Goal: Task Accomplishment & Management: Use online tool/utility

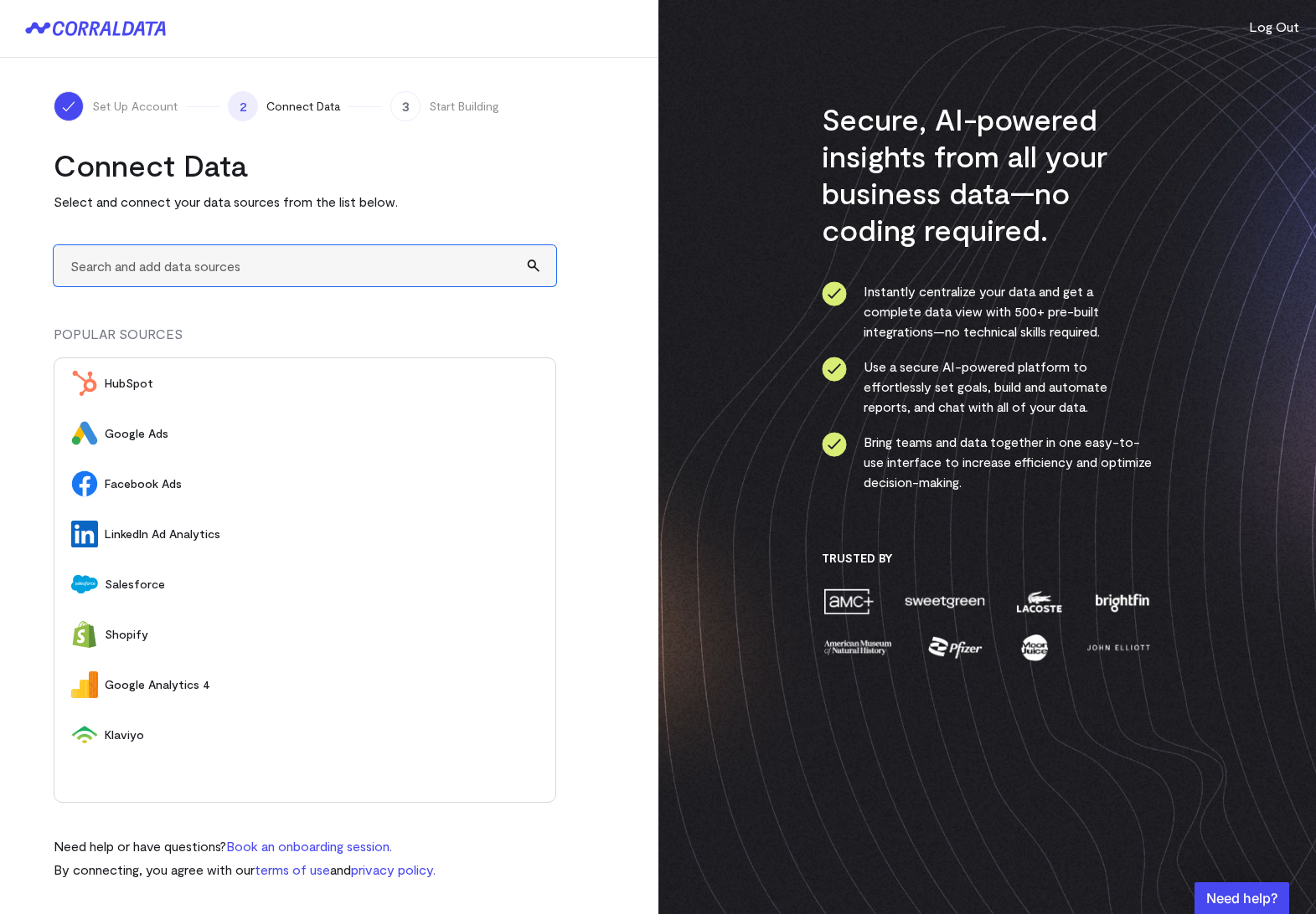
click at [249, 257] on input "text" at bounding box center [304, 266] width 502 height 41
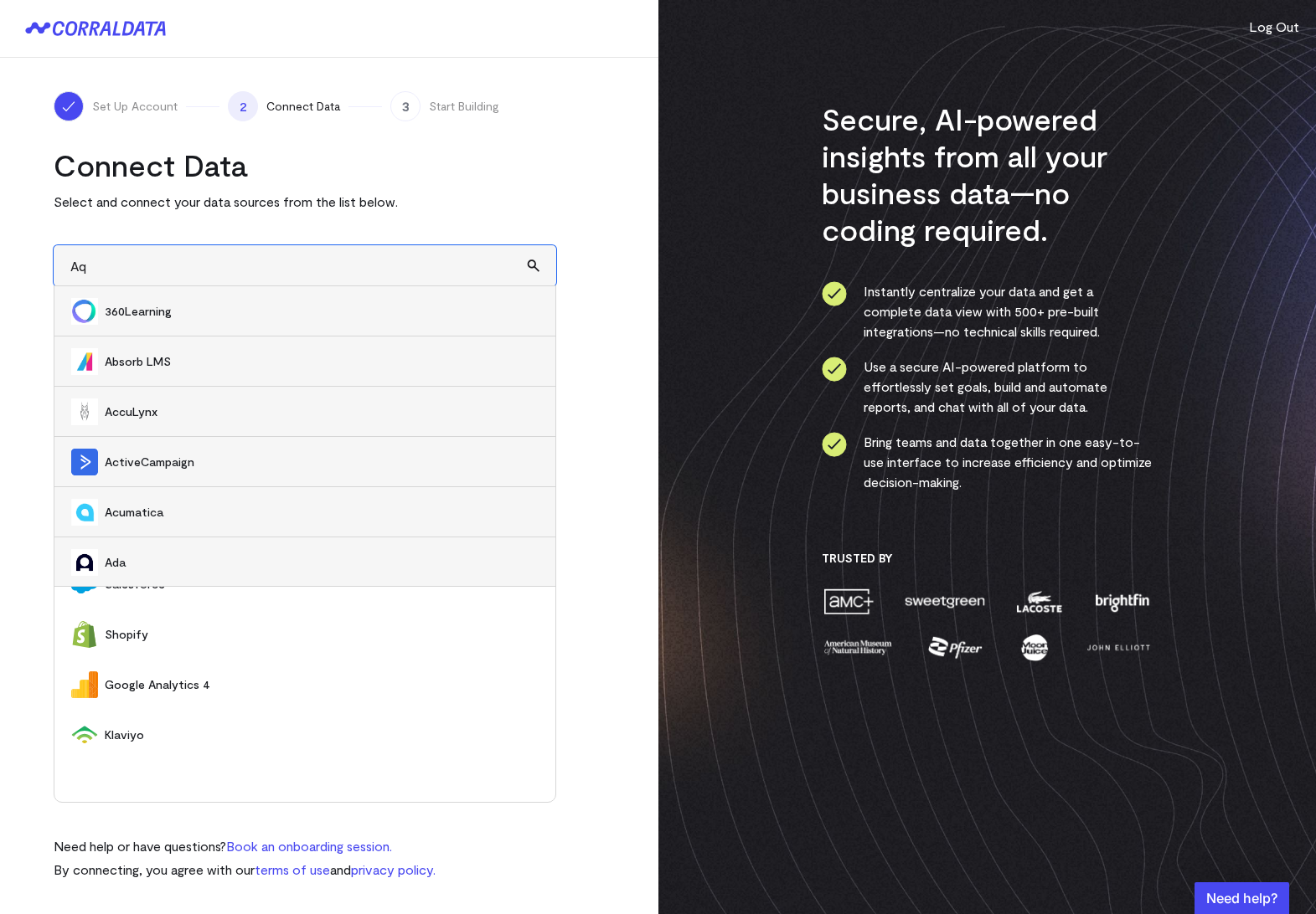
type input "A"
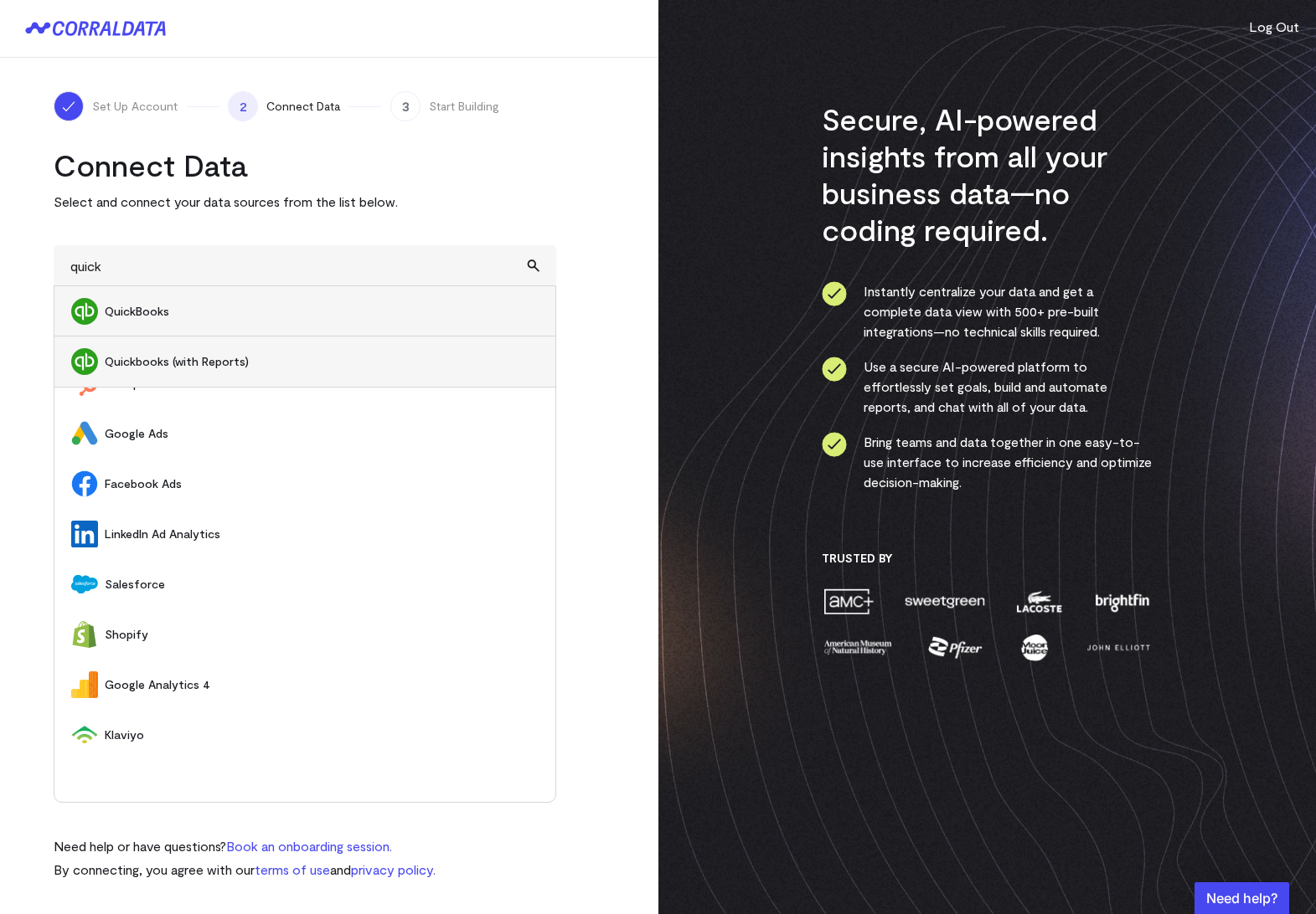
click at [208, 368] on span "Quickbooks (with Reports)" at bounding box center [321, 362] width 434 height 17
type input "Quickbooks (with Reports)"
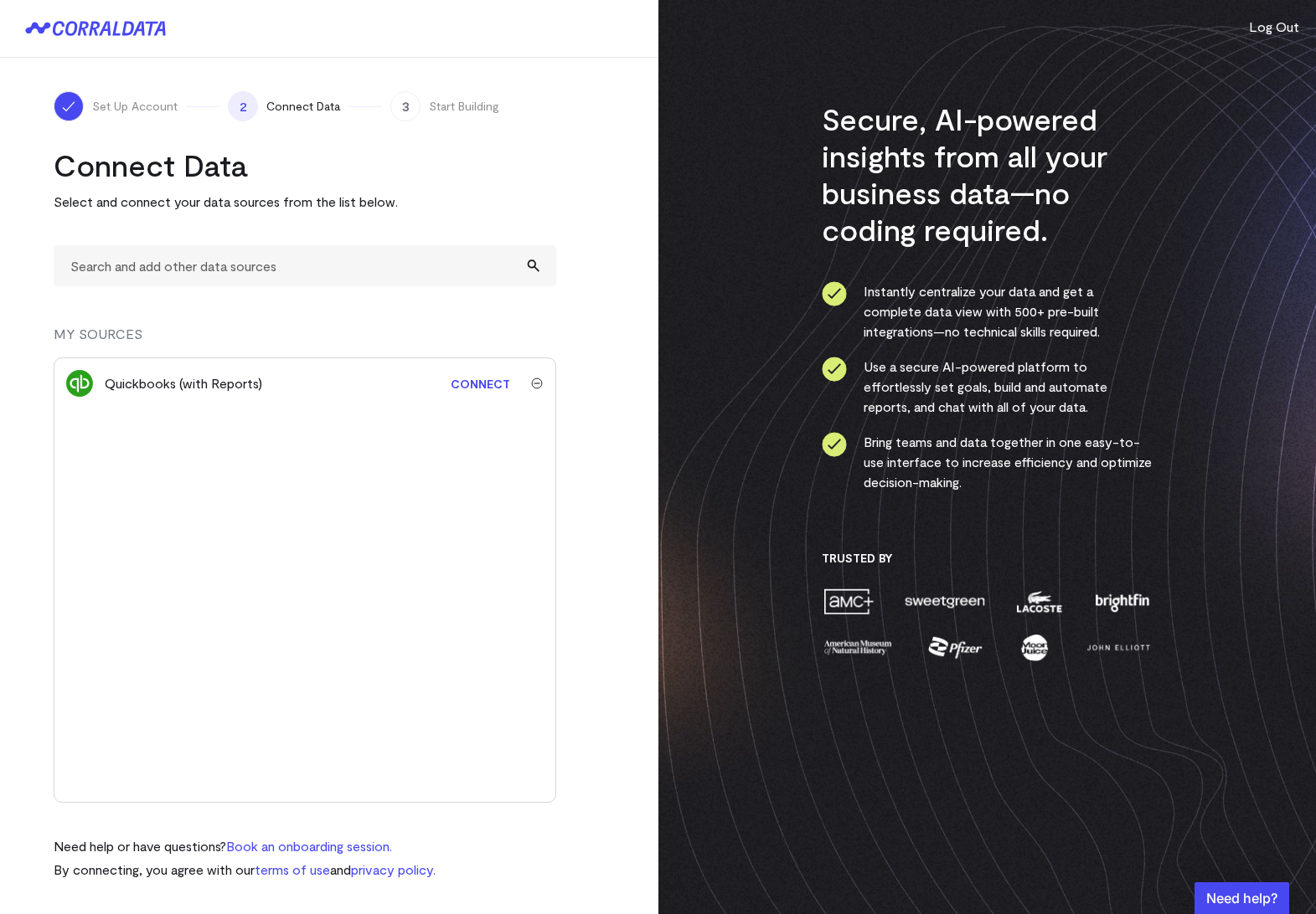
click at [469, 381] on link "Connect" at bounding box center [480, 384] width 76 height 31
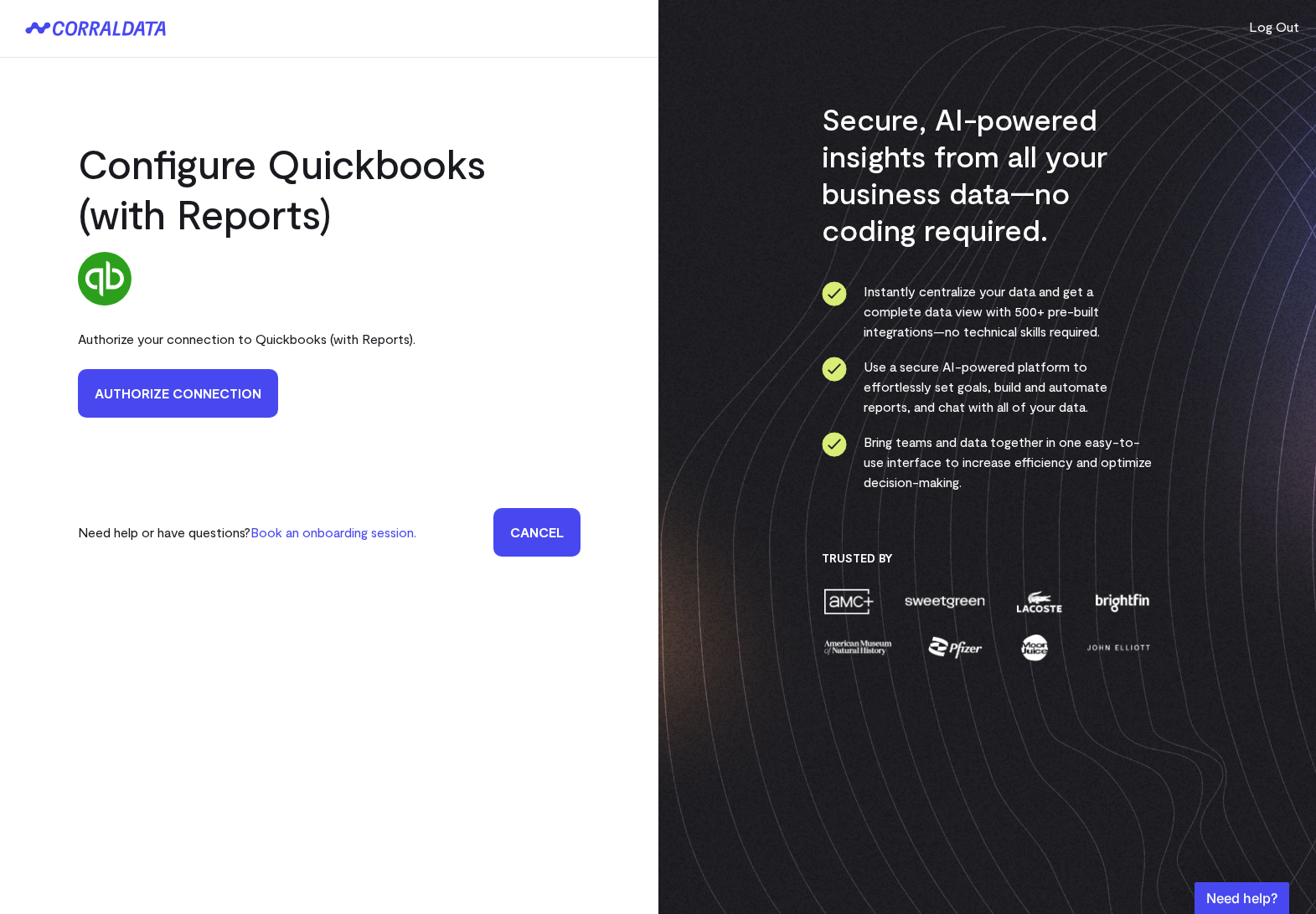
click at [199, 403] on link "Authorize Connection" at bounding box center [178, 394] width 200 height 49
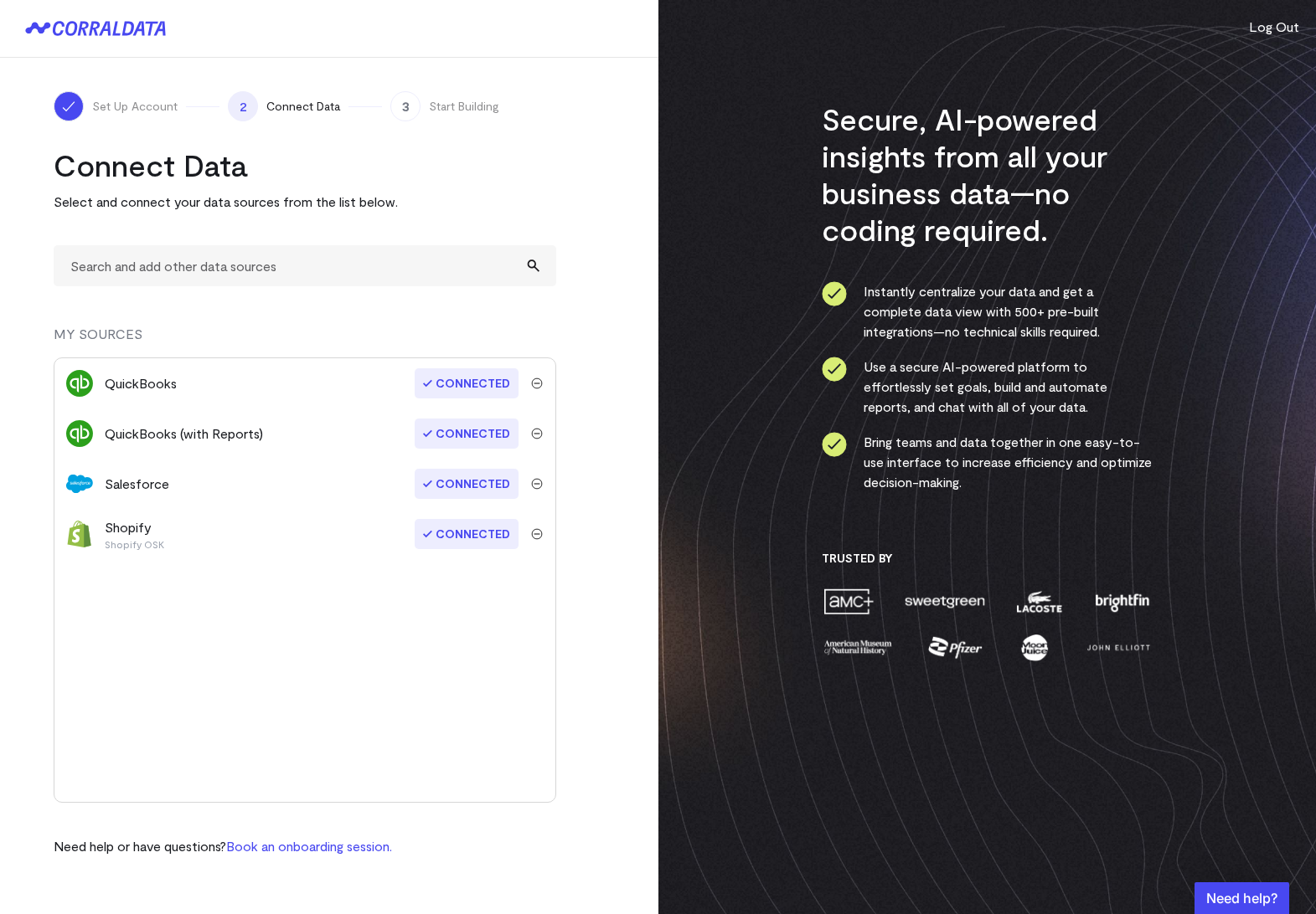
click at [455, 432] on span "Connected" at bounding box center [467, 433] width 104 height 30
click at [484, 431] on link "Connect" at bounding box center [480, 433] width 76 height 31
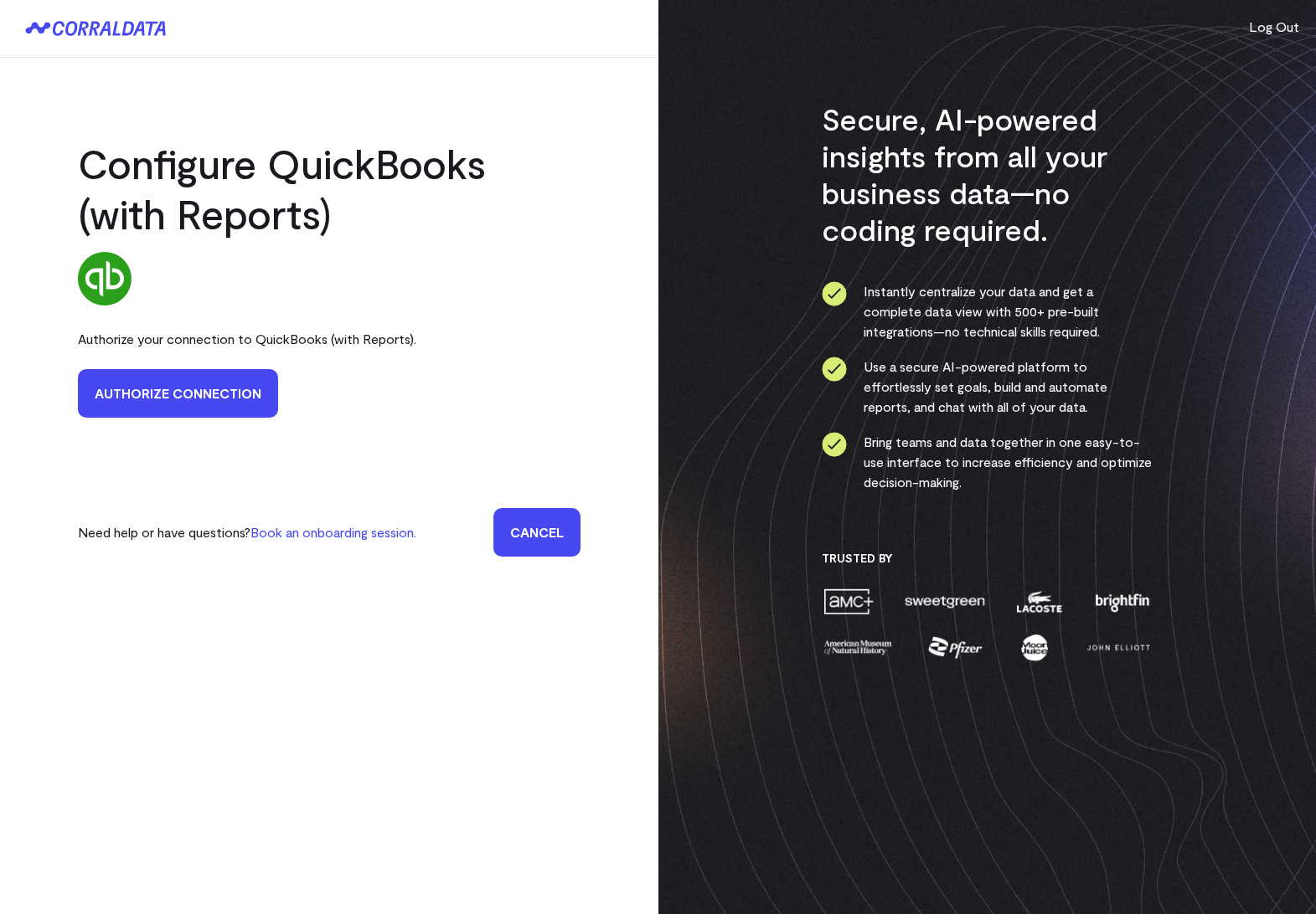
click at [254, 404] on link "Authorize Connection" at bounding box center [178, 394] width 200 height 49
